Goal: Task Accomplishment & Management: Manage account settings

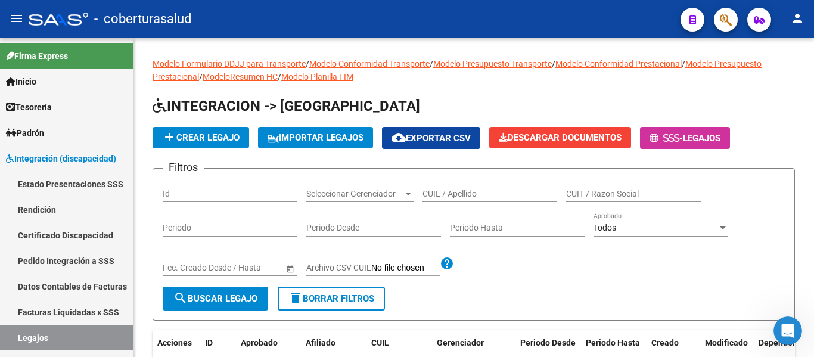
scroll to position [70, 0]
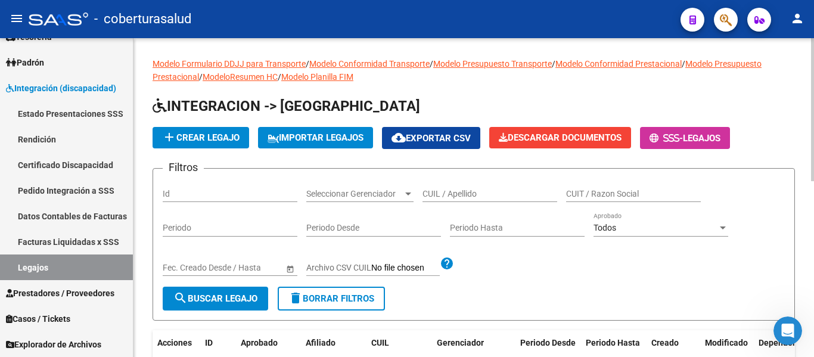
click at [451, 189] on input "CUIL / Apellido" at bounding box center [489, 194] width 135 height 10
paste input "20542587874"
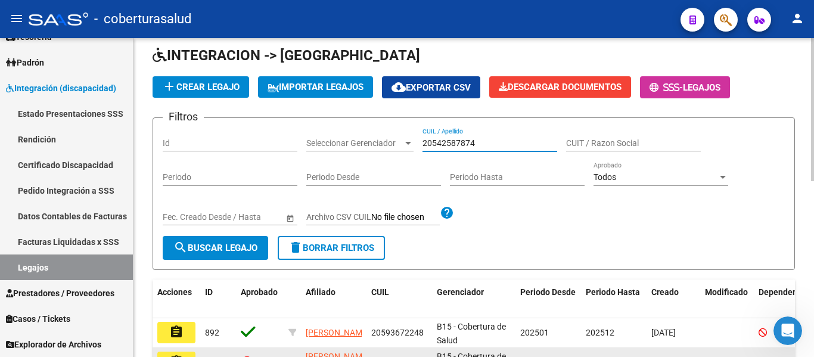
scroll to position [238, 0]
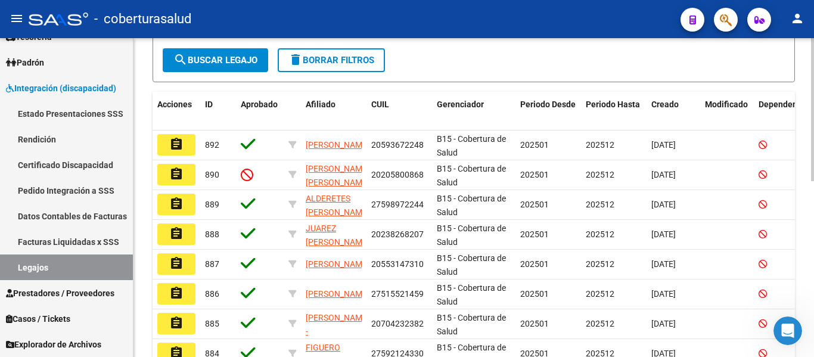
type input "20542587874"
click at [198, 54] on button "search Buscar Legajo" at bounding box center [215, 60] width 105 height 24
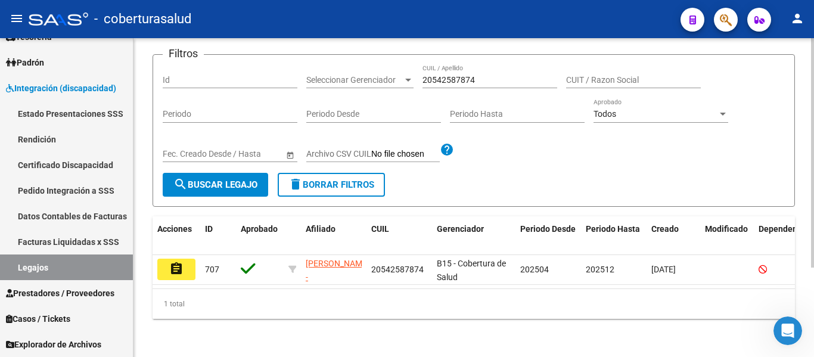
scroll to position [124, 0]
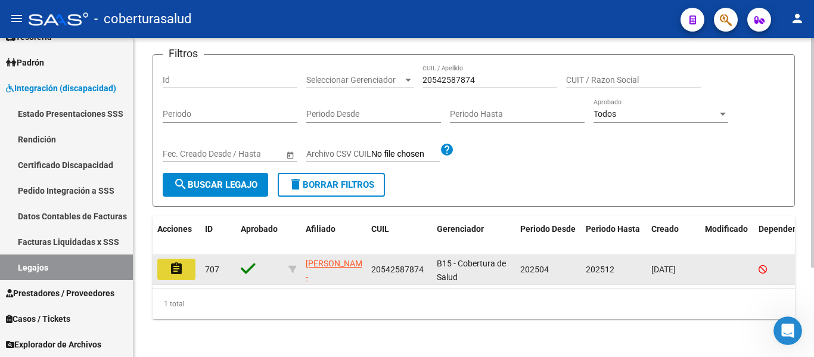
click at [170, 261] on mat-icon "assignment" at bounding box center [176, 268] width 14 height 14
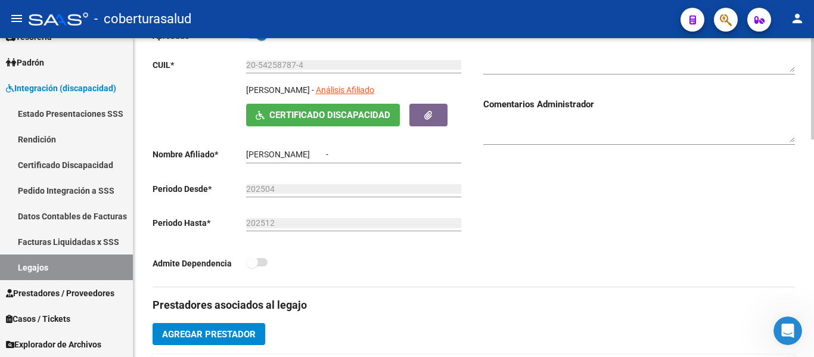
type input "[PERSON_NAME]"
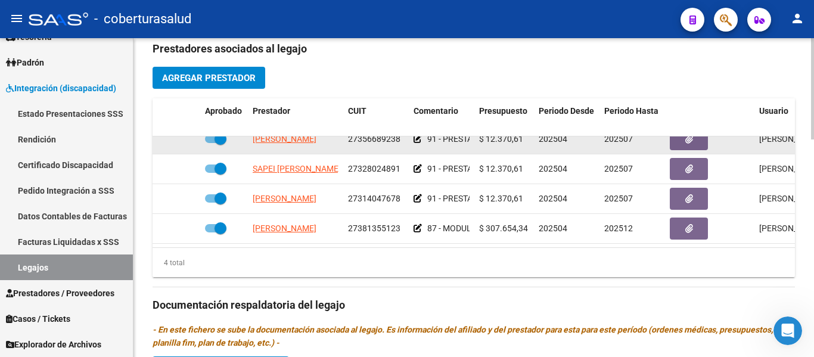
scroll to position [357, 0]
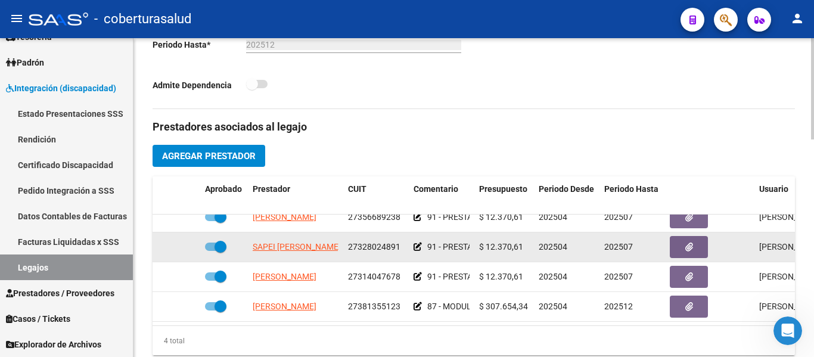
click at [224, 241] on span at bounding box center [220, 247] width 12 height 12
click at [211, 251] on input "checkbox" at bounding box center [210, 251] width 1 height 1
checkbox input "false"
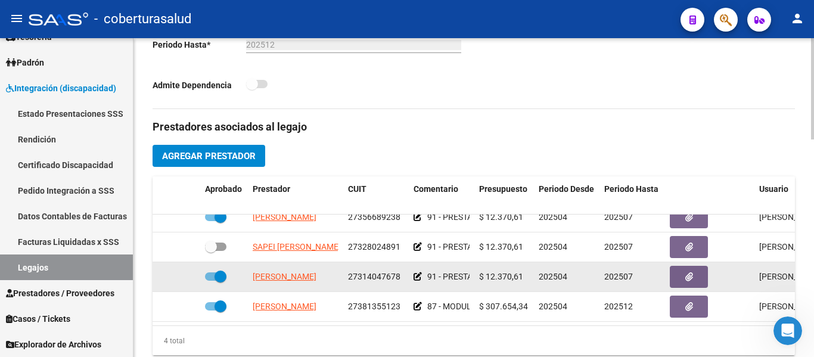
click at [219, 269] on label at bounding box center [215, 276] width 21 height 14
click at [211, 281] on input "checkbox" at bounding box center [210, 281] width 1 height 1
checkbox input "false"
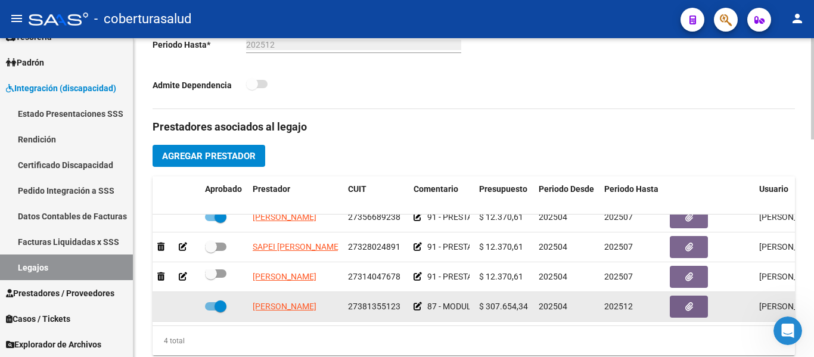
click at [223, 300] on span at bounding box center [220, 306] width 12 height 12
click at [211, 310] on input "checkbox" at bounding box center [210, 310] width 1 height 1
checkbox input "false"
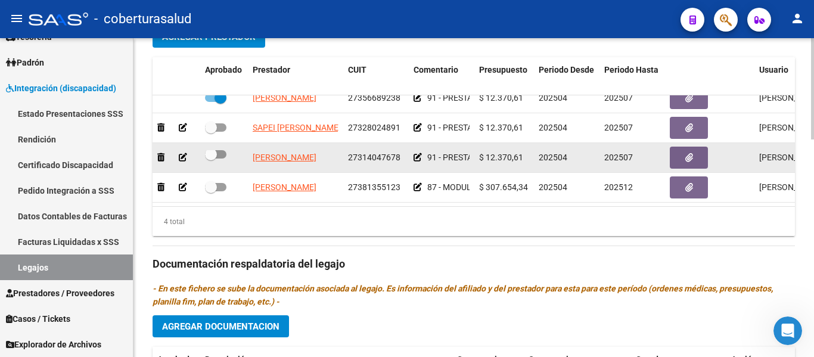
scroll to position [0, 0]
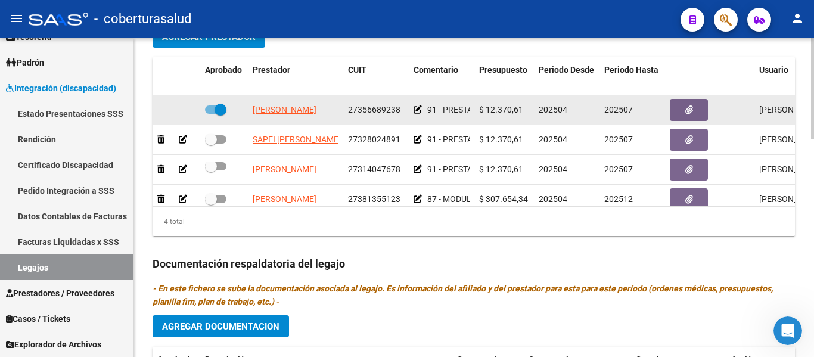
click at [228, 112] on div at bounding box center [224, 109] width 38 height 15
click at [225, 110] on span at bounding box center [220, 110] width 12 height 12
click at [211, 114] on input "checkbox" at bounding box center [210, 114] width 1 height 1
checkbox input "false"
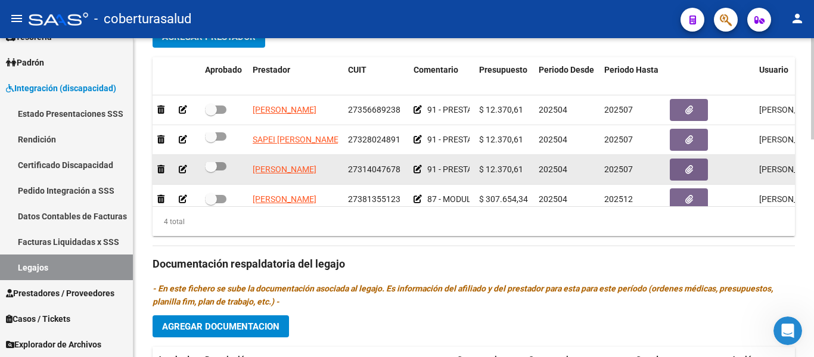
scroll to position [21, 0]
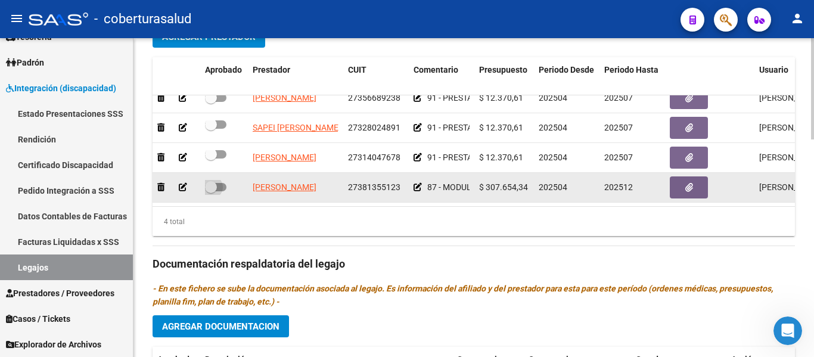
click at [214, 181] on span at bounding box center [211, 187] width 12 height 12
click at [211, 191] on input "checkbox" at bounding box center [210, 191] width 1 height 1
checkbox input "true"
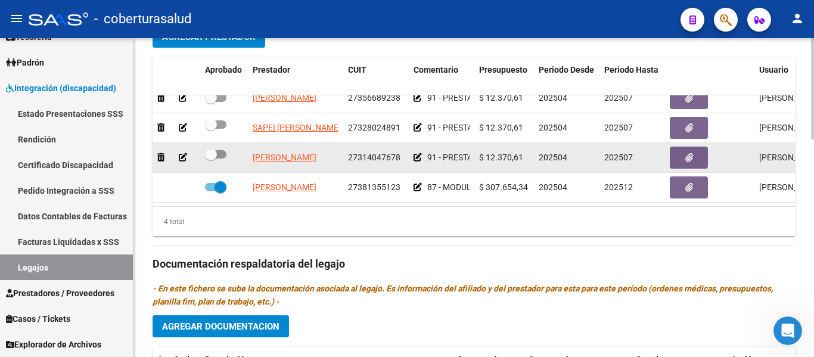
click at [183, 153] on icon at bounding box center [183, 157] width 8 height 8
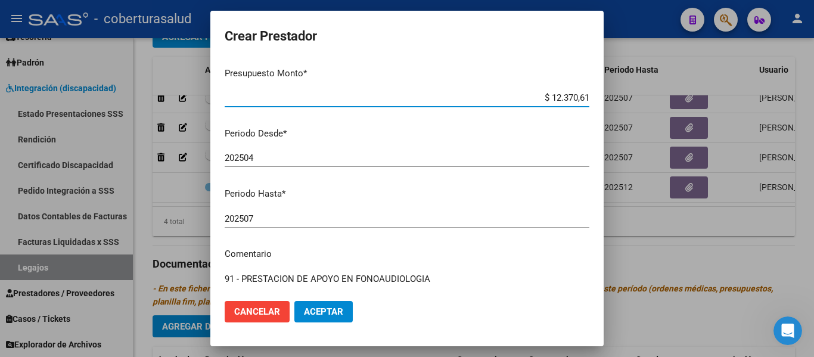
scroll to position [176, 0]
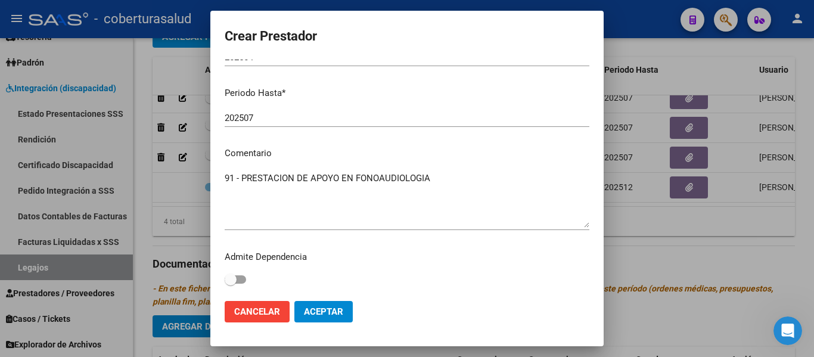
click at [269, 113] on input "202507" at bounding box center [407, 118] width 365 height 11
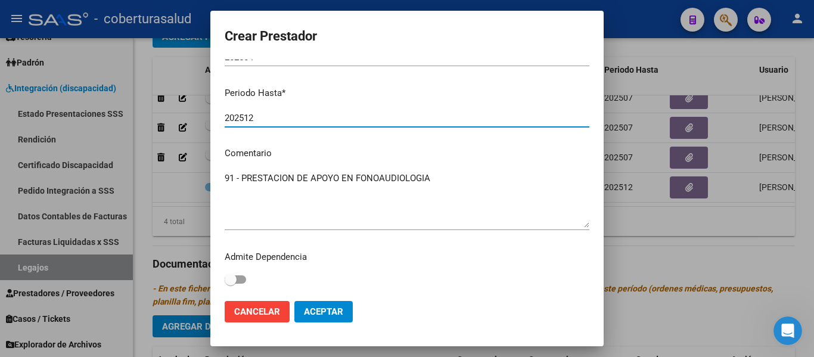
type input "202512"
click at [332, 315] on span "Aceptar" at bounding box center [323, 311] width 39 height 11
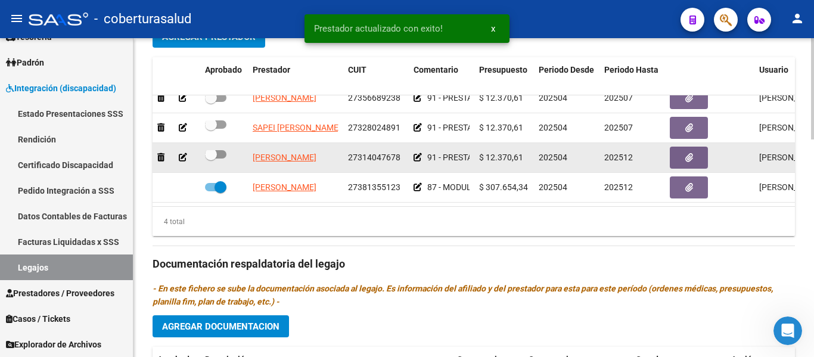
click at [211, 148] on span at bounding box center [211, 154] width 12 height 12
click at [211, 158] on input "checkbox" at bounding box center [210, 158] width 1 height 1
checkbox input "true"
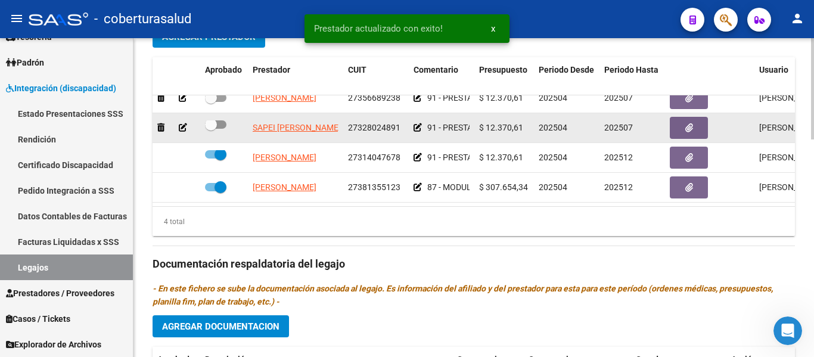
click at [184, 123] on icon at bounding box center [183, 127] width 8 height 8
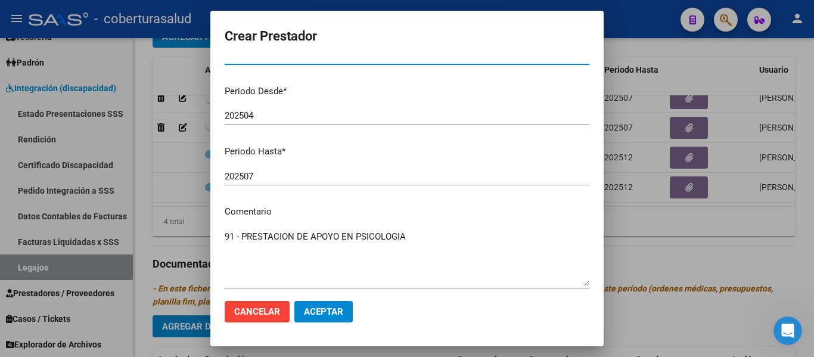
scroll to position [119, 0]
click at [263, 175] on input "202507" at bounding box center [407, 175] width 365 height 11
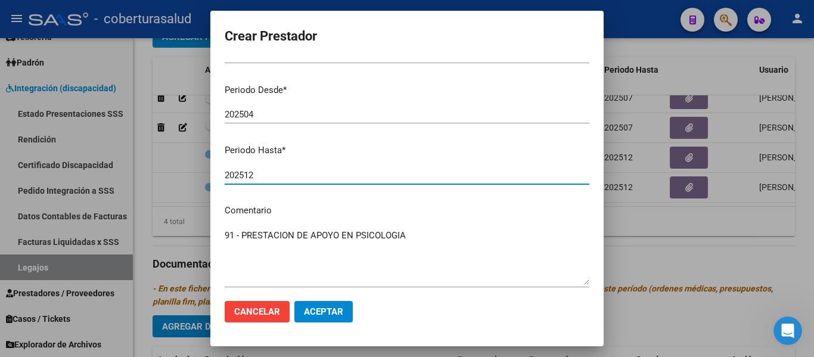
type input "202512"
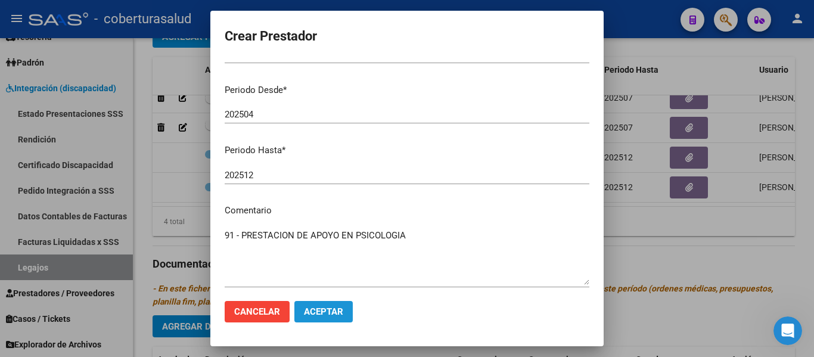
click at [323, 308] on span "Aceptar" at bounding box center [323, 311] width 39 height 11
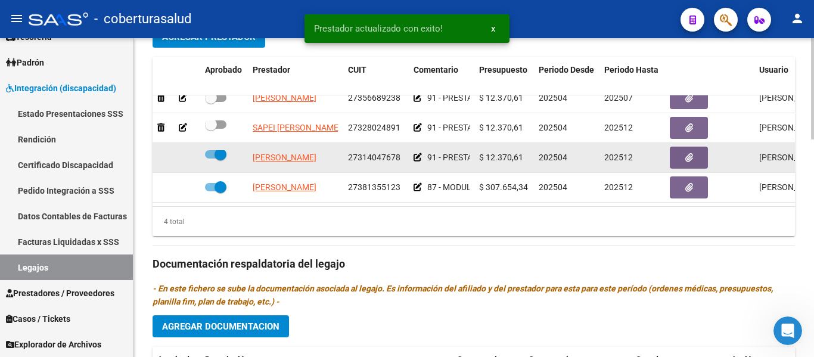
scroll to position [0, 0]
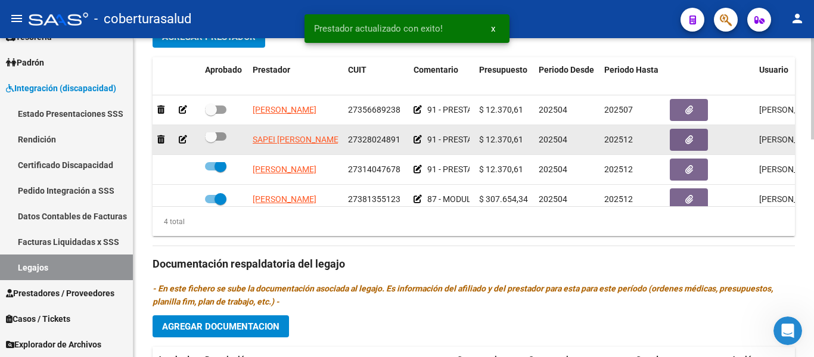
click at [212, 139] on span at bounding box center [211, 136] width 12 height 12
click at [211, 141] on input "checkbox" at bounding box center [210, 141] width 1 height 1
checkbox input "true"
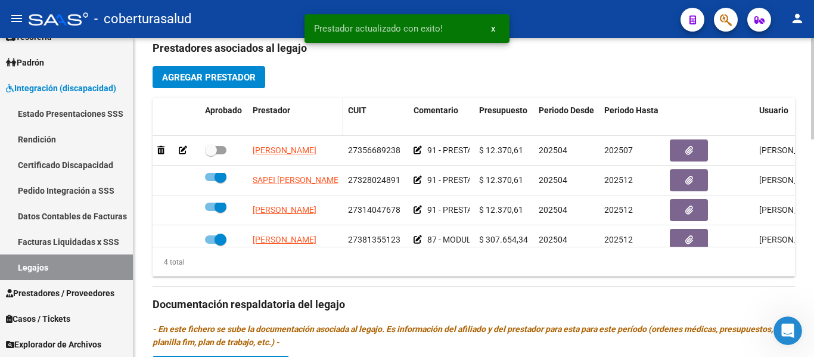
scroll to position [417, 0]
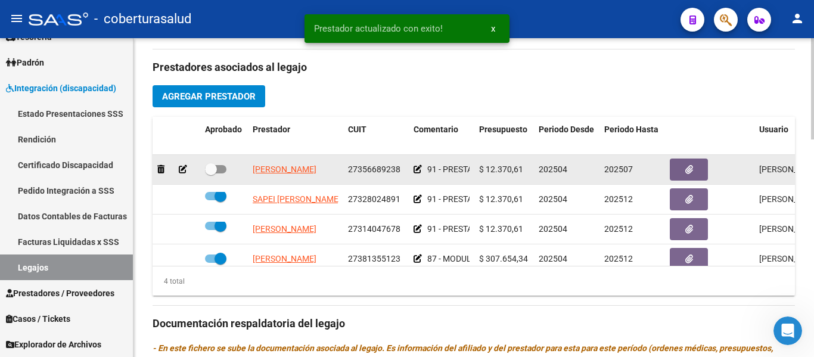
click at [186, 167] on icon at bounding box center [183, 169] width 8 height 8
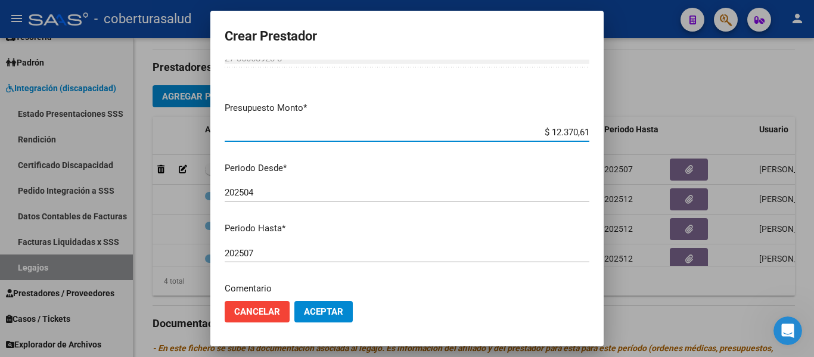
scroll to position [60, 0]
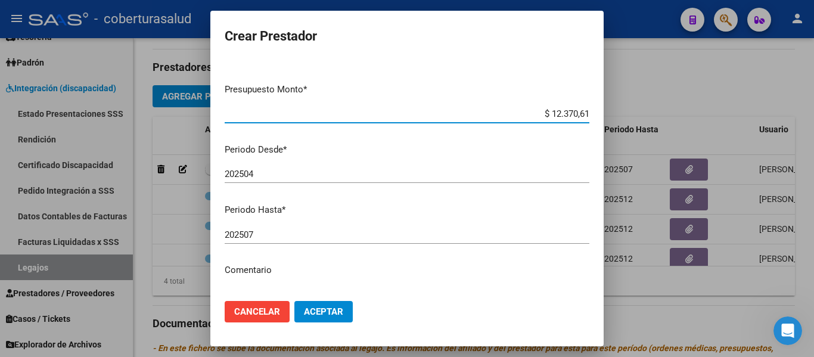
click at [273, 233] on input "202507" at bounding box center [407, 234] width 365 height 11
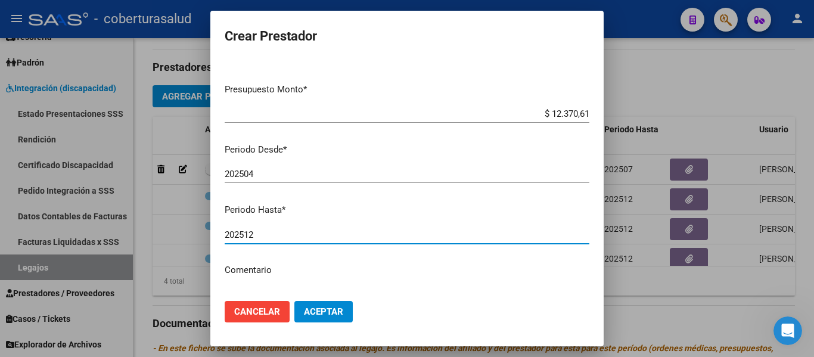
type input "202512"
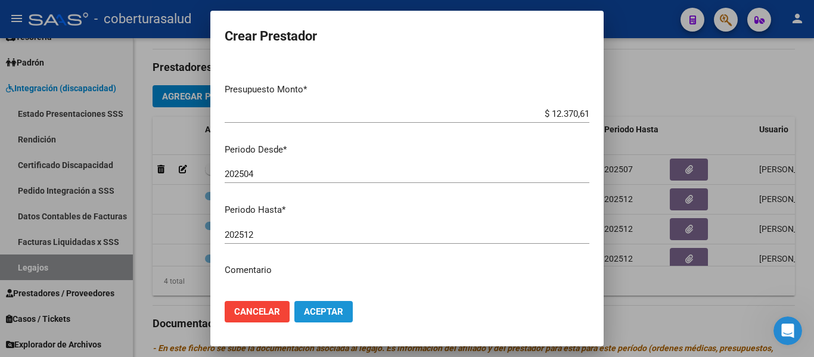
click at [334, 310] on span "Aceptar" at bounding box center [323, 311] width 39 height 11
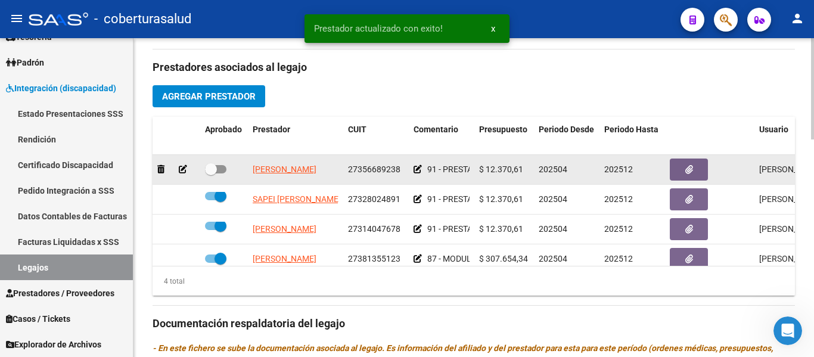
click at [218, 168] on span at bounding box center [215, 169] width 21 height 8
click at [211, 173] on input "checkbox" at bounding box center [210, 173] width 1 height 1
checkbox input "true"
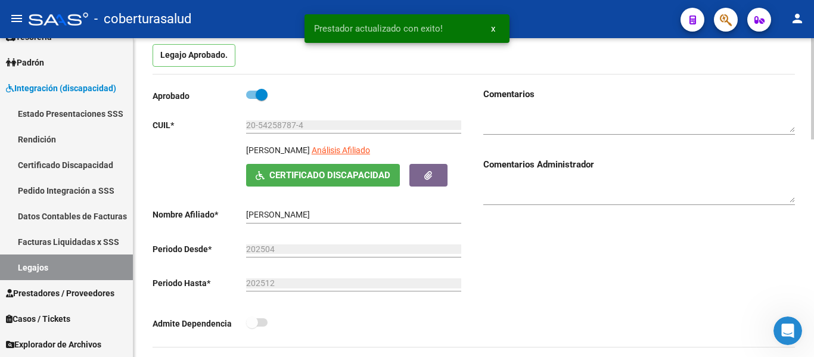
scroll to position [0, 0]
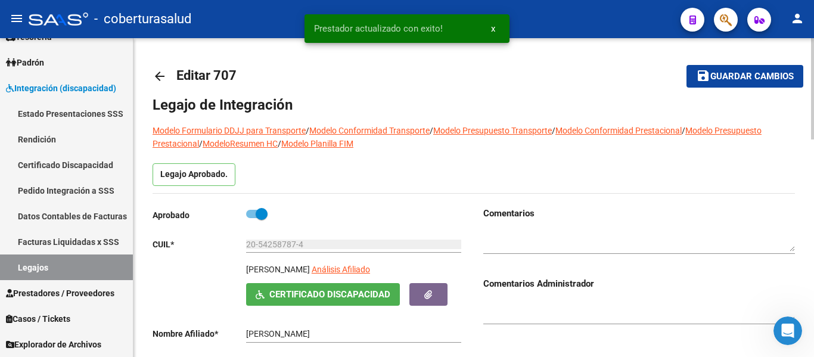
click at [742, 71] on span "Guardar cambios" at bounding box center [751, 76] width 83 height 11
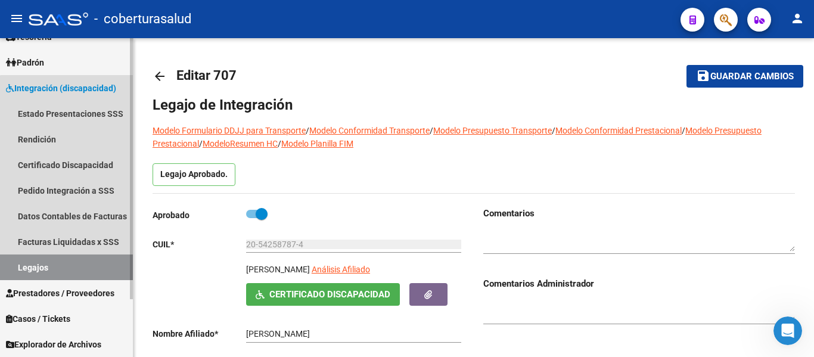
click at [79, 275] on link "Legajos" at bounding box center [66, 267] width 133 height 26
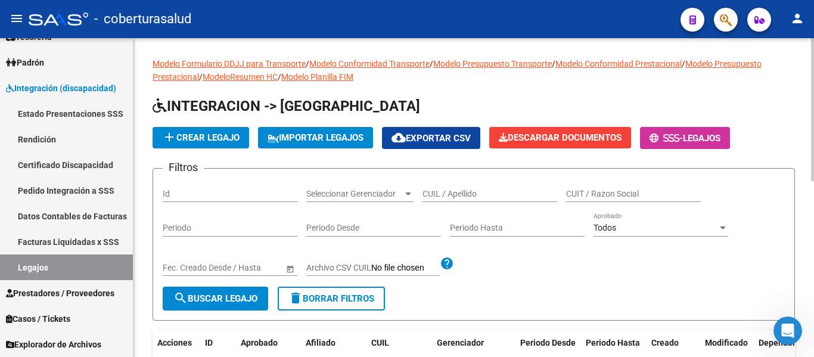
click at [481, 191] on input "CUIL / Apellido" at bounding box center [489, 194] width 135 height 10
paste input "20575102124"
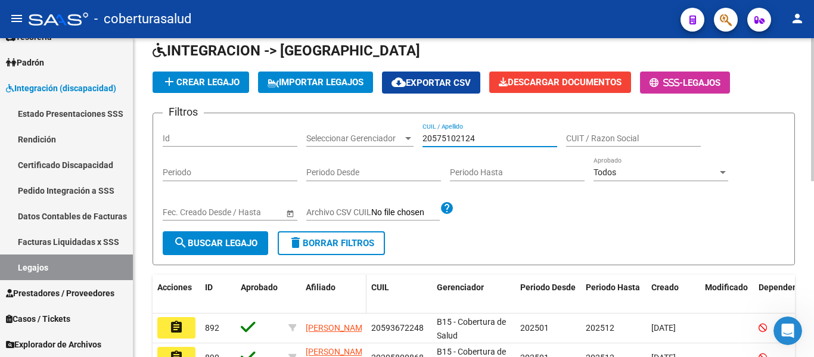
scroll to position [119, 0]
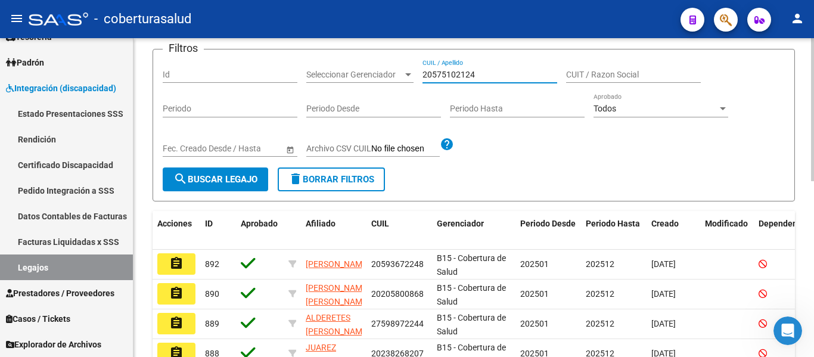
type input "20575102124"
click at [225, 187] on button "search Buscar Legajo" at bounding box center [215, 179] width 105 height 24
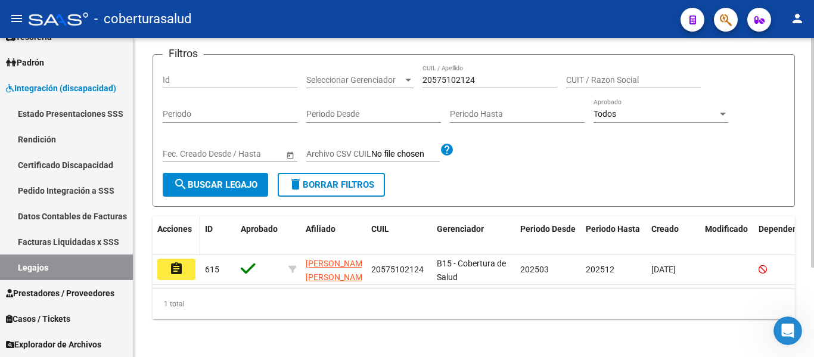
scroll to position [124, 0]
click at [170, 258] on button "assignment" at bounding box center [176, 268] width 38 height 21
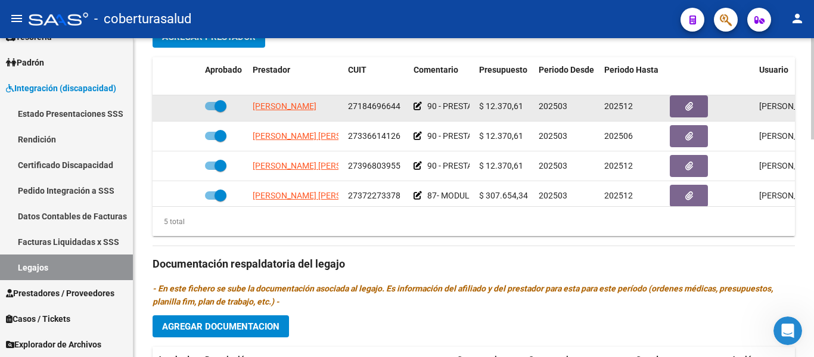
scroll to position [51, 0]
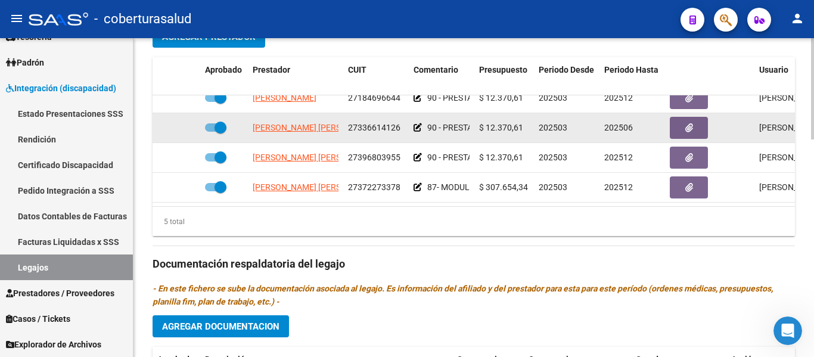
click at [222, 122] on span at bounding box center [220, 128] width 12 height 12
click at [211, 132] on input "checkbox" at bounding box center [210, 132] width 1 height 1
checkbox input "false"
click at [185, 123] on icon at bounding box center [183, 127] width 8 height 8
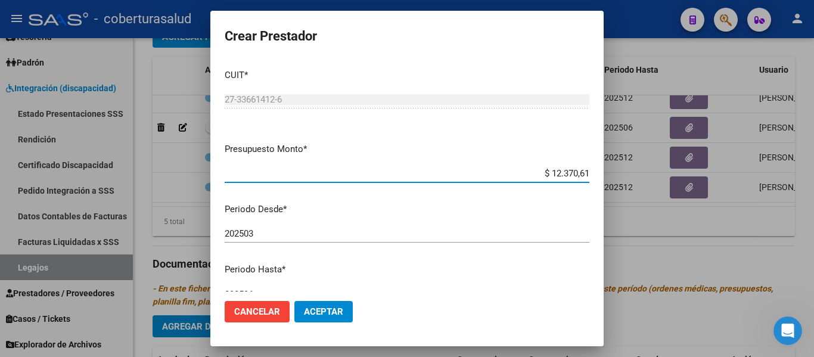
scroll to position [176, 0]
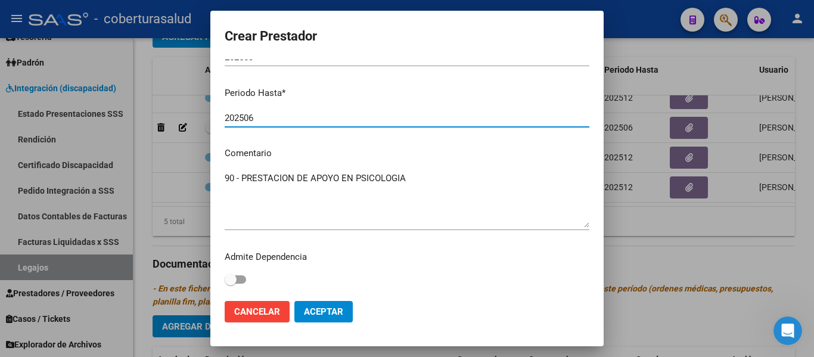
click at [260, 120] on input "202506" at bounding box center [407, 118] width 365 height 11
type input "202512"
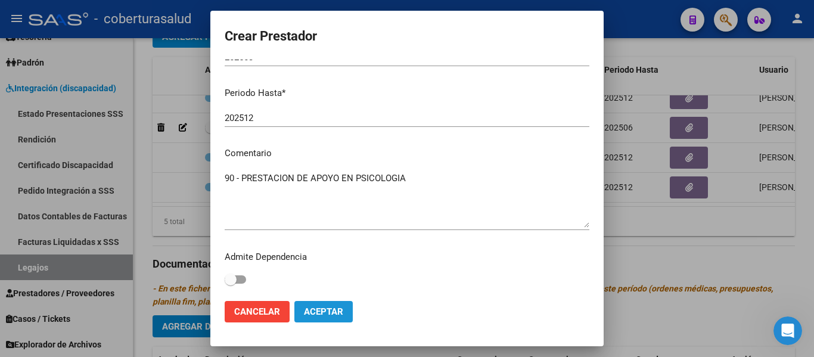
click at [314, 309] on span "Aceptar" at bounding box center [323, 311] width 39 height 11
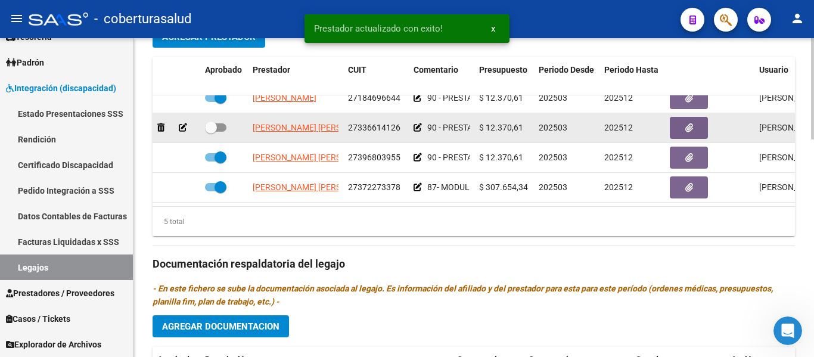
click at [207, 122] on span at bounding box center [211, 128] width 12 height 12
click at [210, 132] on input "checkbox" at bounding box center [210, 132] width 1 height 1
checkbox input "true"
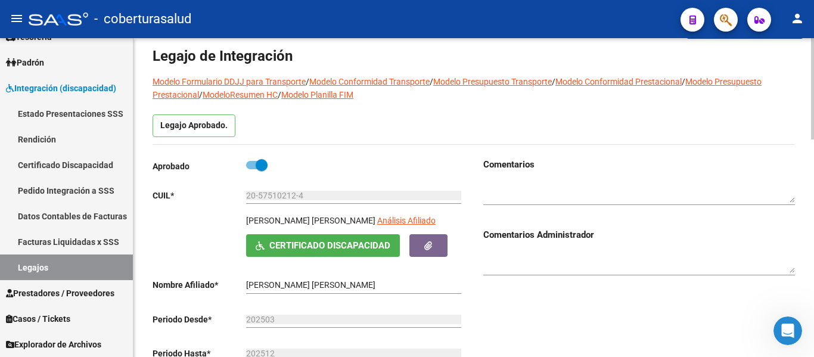
scroll to position [0, 0]
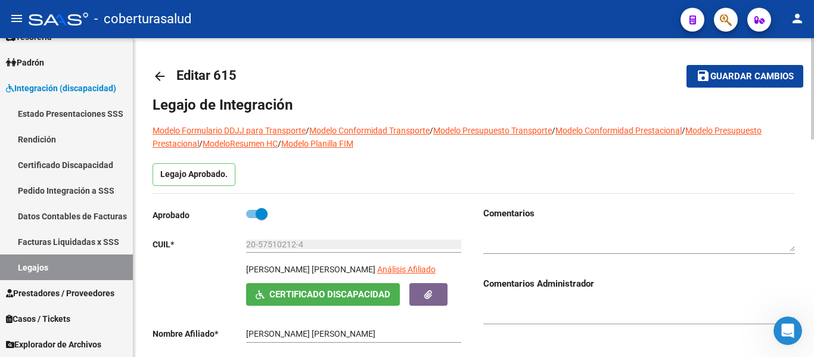
click at [741, 79] on span "Guardar cambios" at bounding box center [751, 76] width 83 height 11
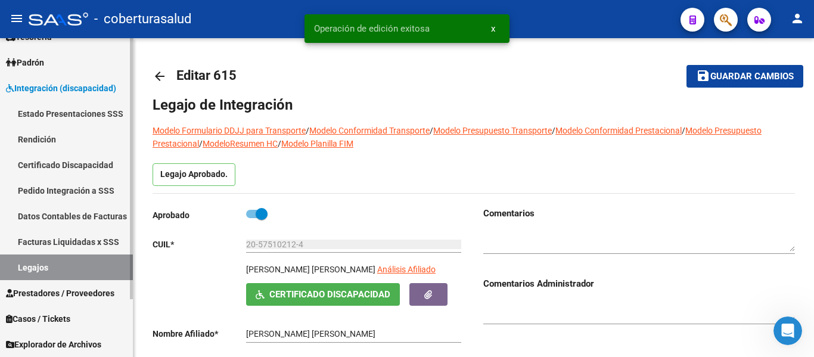
click at [59, 270] on link "Legajos" at bounding box center [66, 267] width 133 height 26
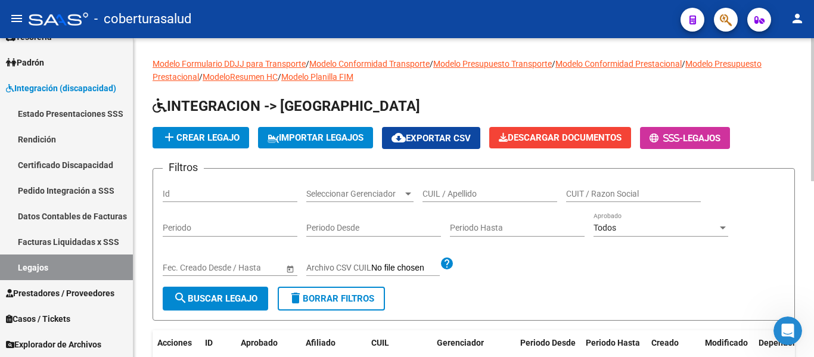
click at [464, 189] on input "CUIL / Apellido" at bounding box center [489, 194] width 135 height 10
paste input "27570998213"
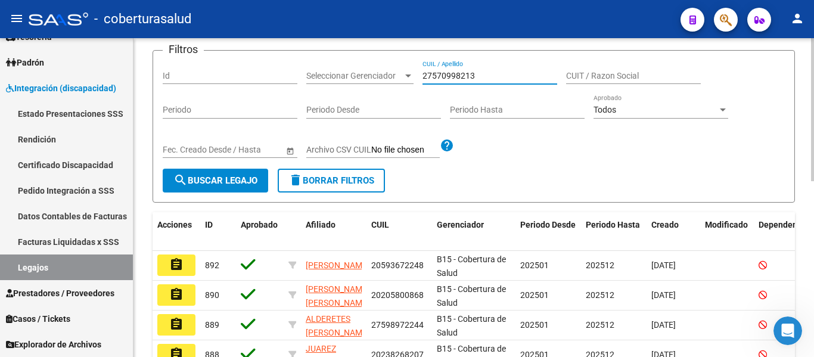
scroll to position [119, 0]
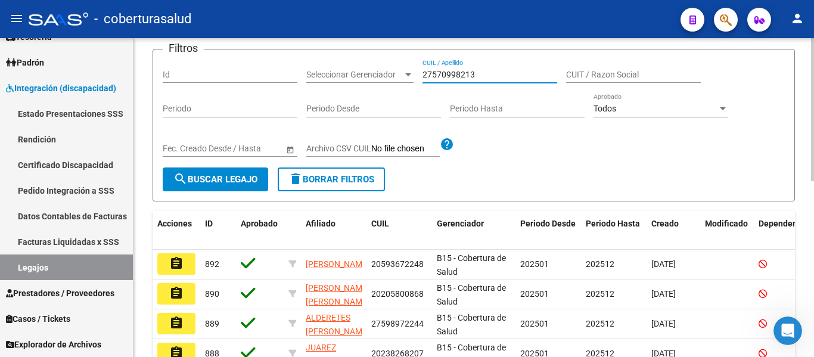
type input "27570998213"
click at [239, 182] on span "search Buscar Legajo" at bounding box center [215, 179] width 84 height 11
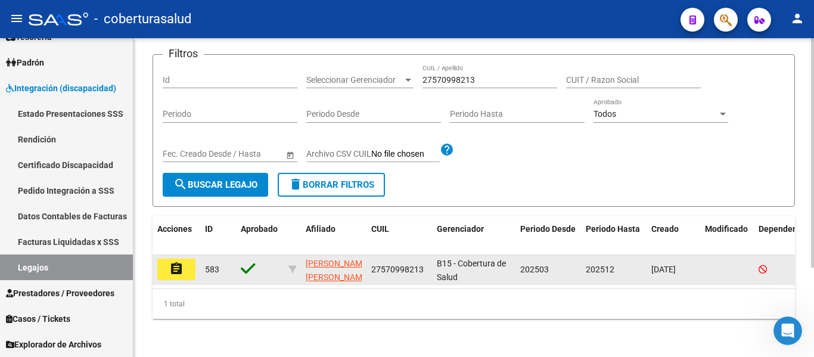
click at [182, 269] on mat-icon "assignment" at bounding box center [176, 268] width 14 height 14
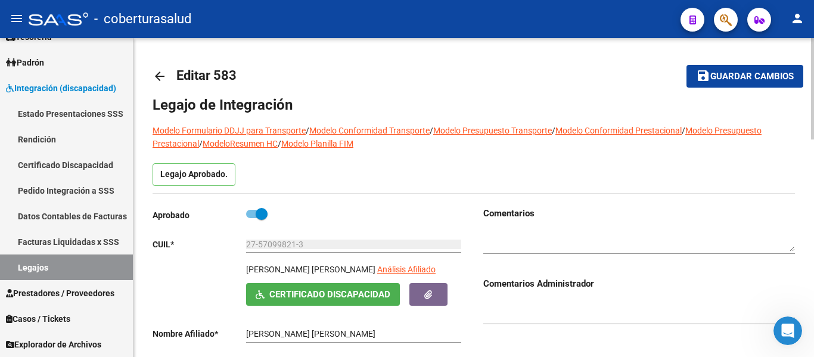
click at [728, 78] on span "Guardar cambios" at bounding box center [751, 76] width 83 height 11
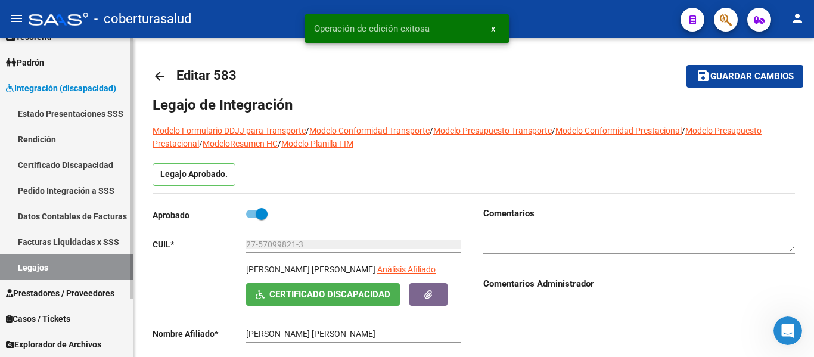
click at [54, 264] on link "Legajos" at bounding box center [66, 267] width 133 height 26
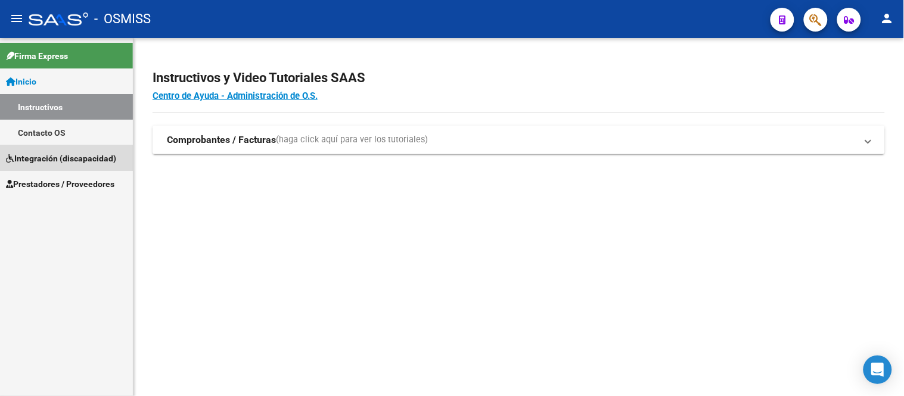
click at [45, 157] on span "Integración (discapacidad)" at bounding box center [61, 158] width 110 height 13
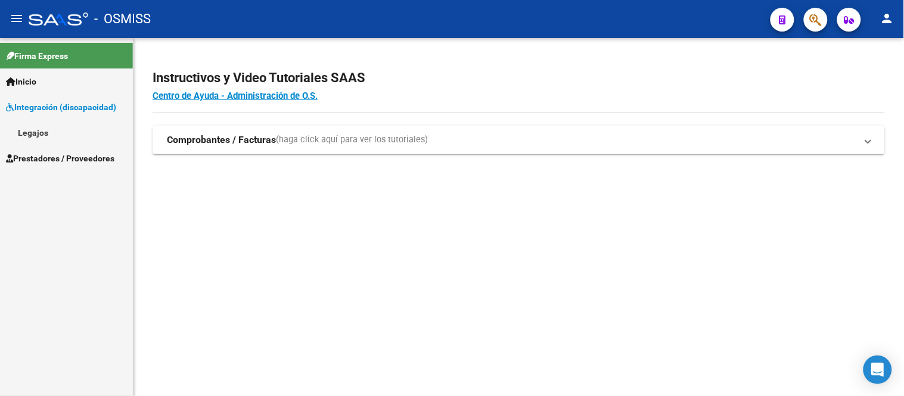
click at [33, 141] on link "Legajos" at bounding box center [66, 133] width 133 height 26
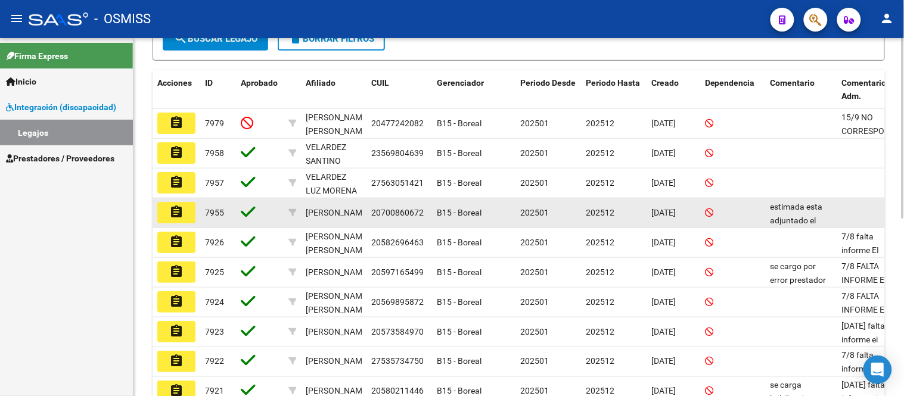
scroll to position [264, 0]
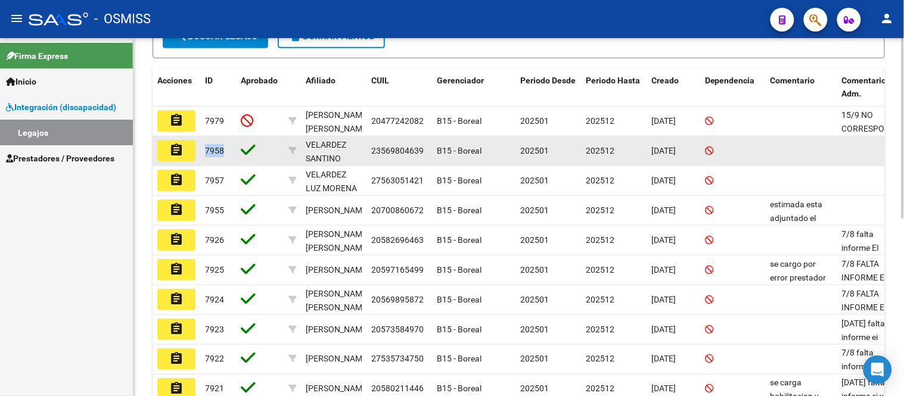
drag, startPoint x: 213, startPoint y: 155, endPoint x: 229, endPoint y: 155, distance: 16.1
click at [229, 155] on datatable-body-cell "7958" at bounding box center [218, 150] width 36 height 29
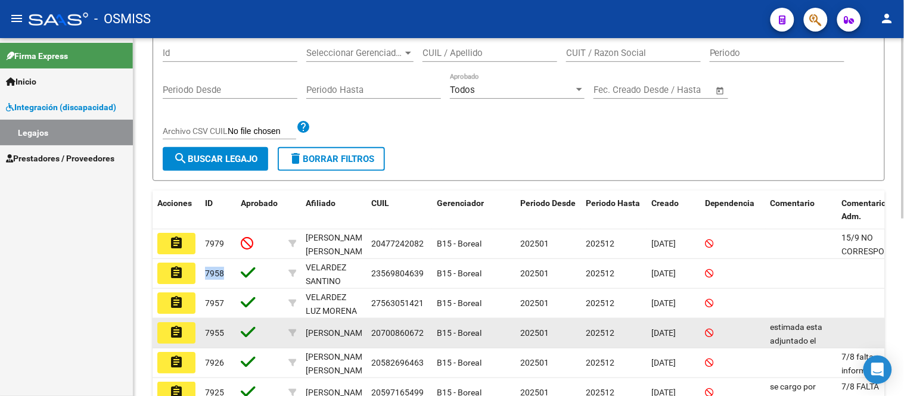
scroll to position [132, 0]
